Goal: Navigation & Orientation: Find specific page/section

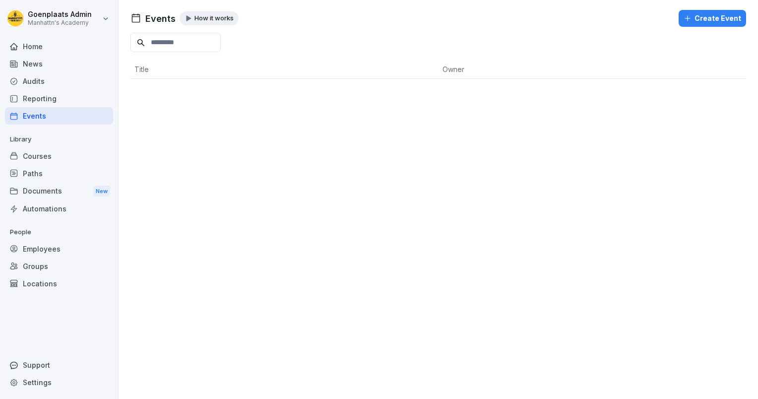
click at [42, 48] on div "Home" at bounding box center [59, 46] width 108 height 17
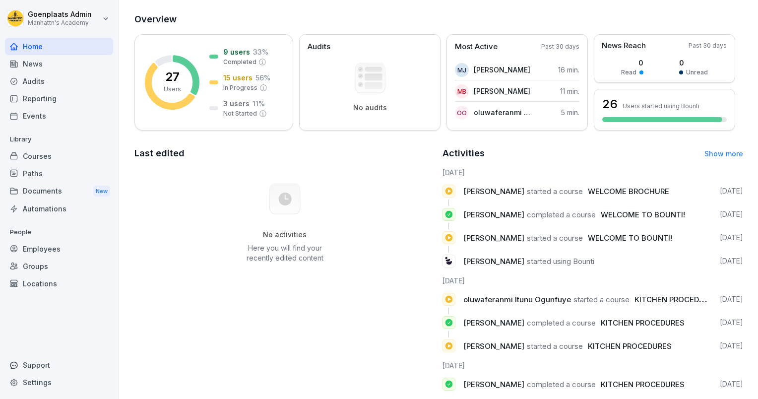
scroll to position [138, 0]
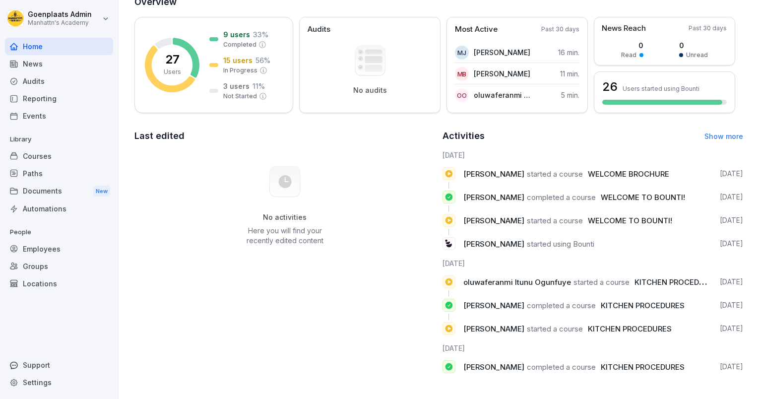
click at [723, 133] on div "Activities Show more" at bounding box center [592, 136] width 301 height 14
click at [718, 132] on link "Show more" at bounding box center [723, 136] width 39 height 8
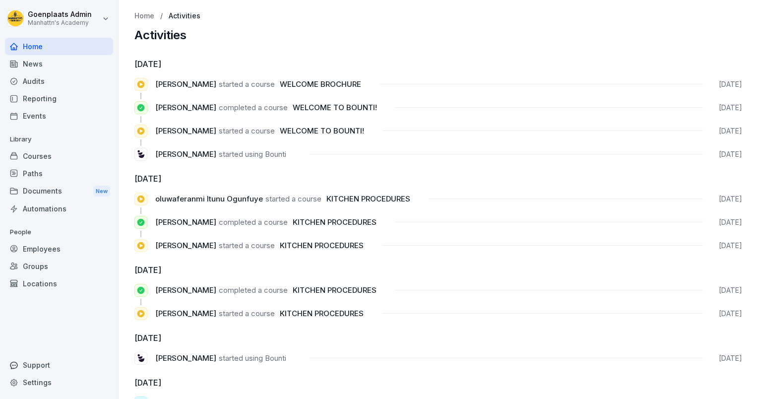
click at [542, 311] on div "Minhaj Udin Jesan started a course KITCHEN PROCEDURES 7 days ago" at bounding box center [437, 313] width 607 height 13
